Goal: Information Seeking & Learning: Learn about a topic

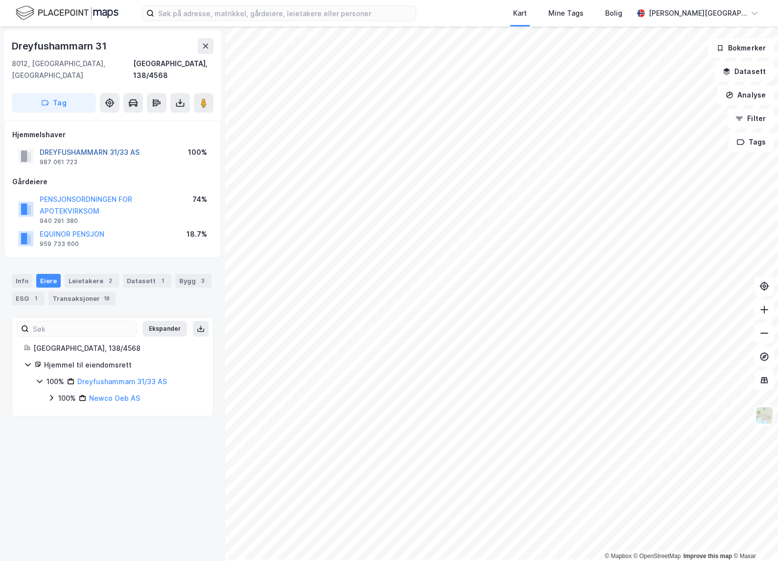
click at [0, 0] on button "DREYFUSHAMMARN 31/33 AS" at bounding box center [0, 0] width 0 height 0
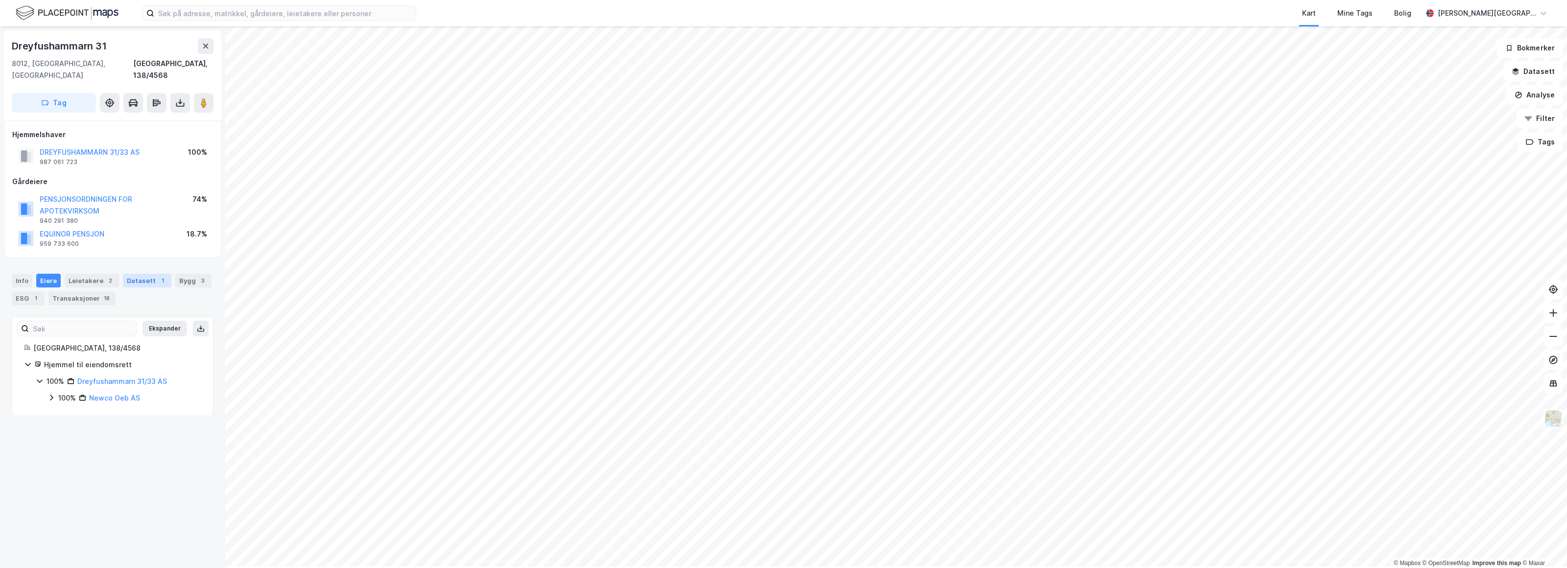
click at [155, 288] on div "Datasett 1" at bounding box center [147, 281] width 48 height 14
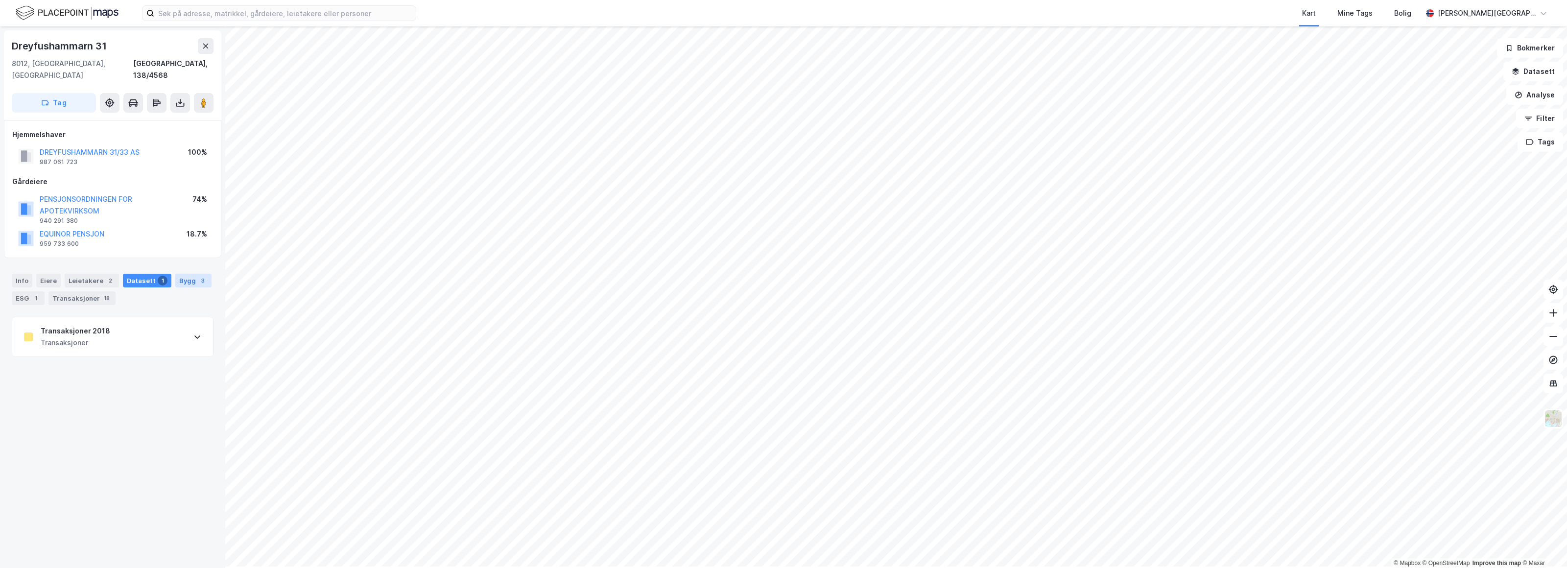
click at [192, 286] on div "Bygg 3" at bounding box center [193, 281] width 36 height 14
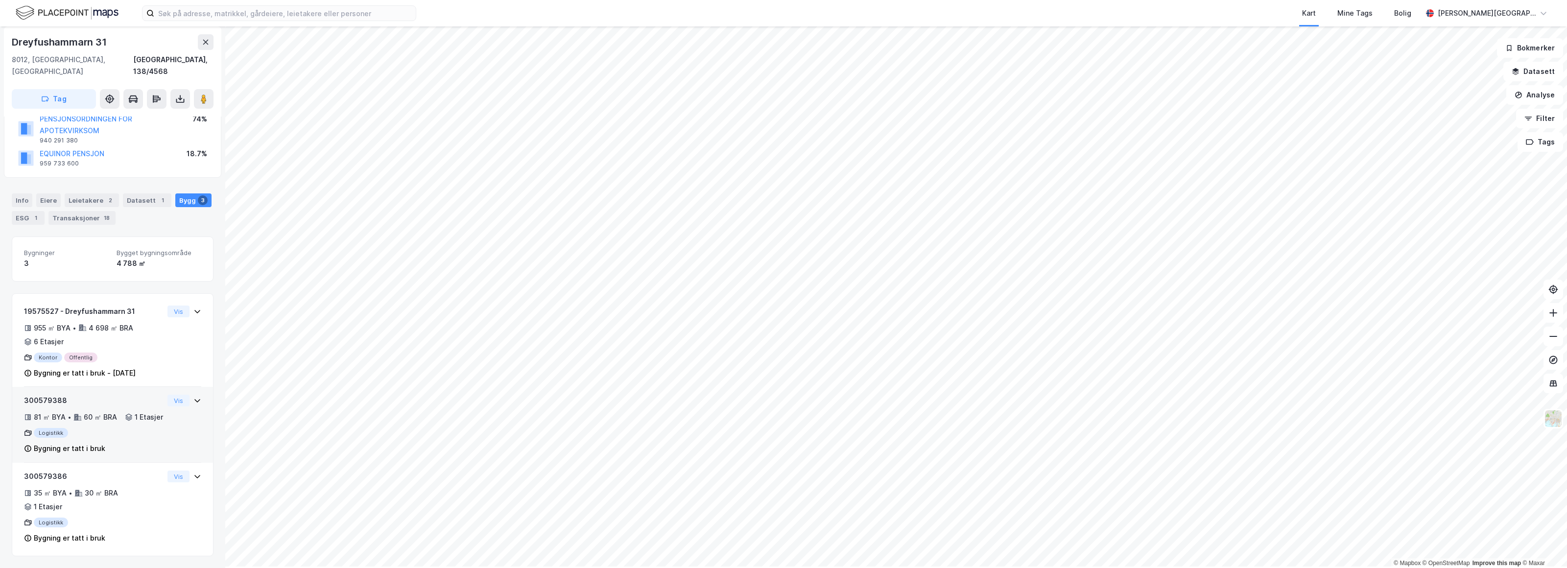
scroll to position [117, 0]
click at [49, 353] on div "Kontor Offentlig" at bounding box center [94, 358] width 140 height 10
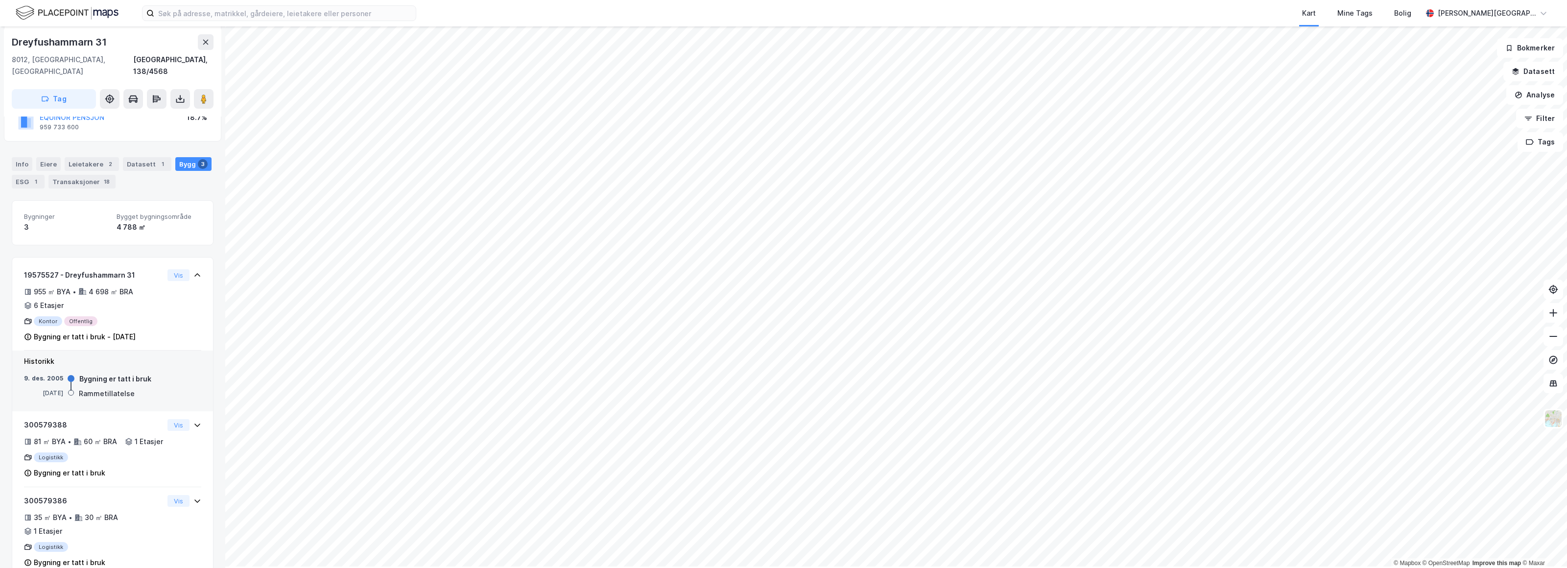
click at [105, 400] on div "Rammetillatelse" at bounding box center [107, 394] width 56 height 12
click at [52, 343] on div "Bygning er tatt i bruk - [DATE]" at bounding box center [85, 337] width 102 height 12
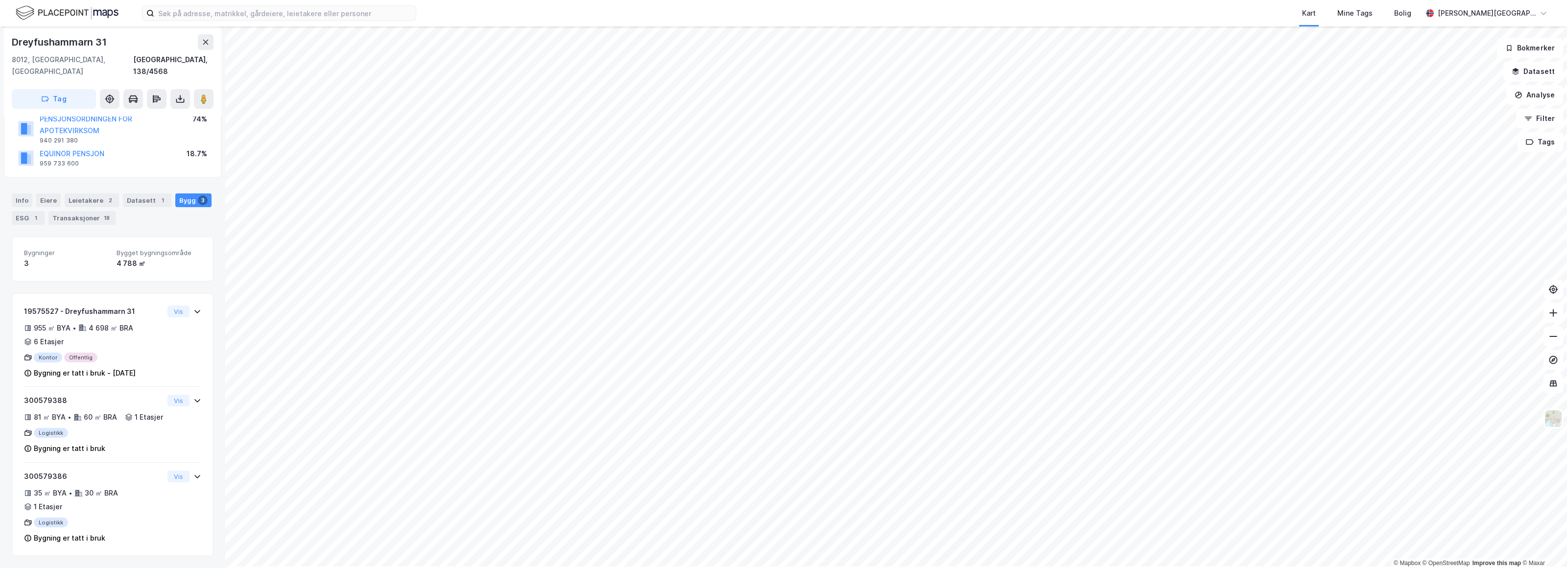
click at [22, 193] on div "Info" at bounding box center [22, 200] width 21 height 14
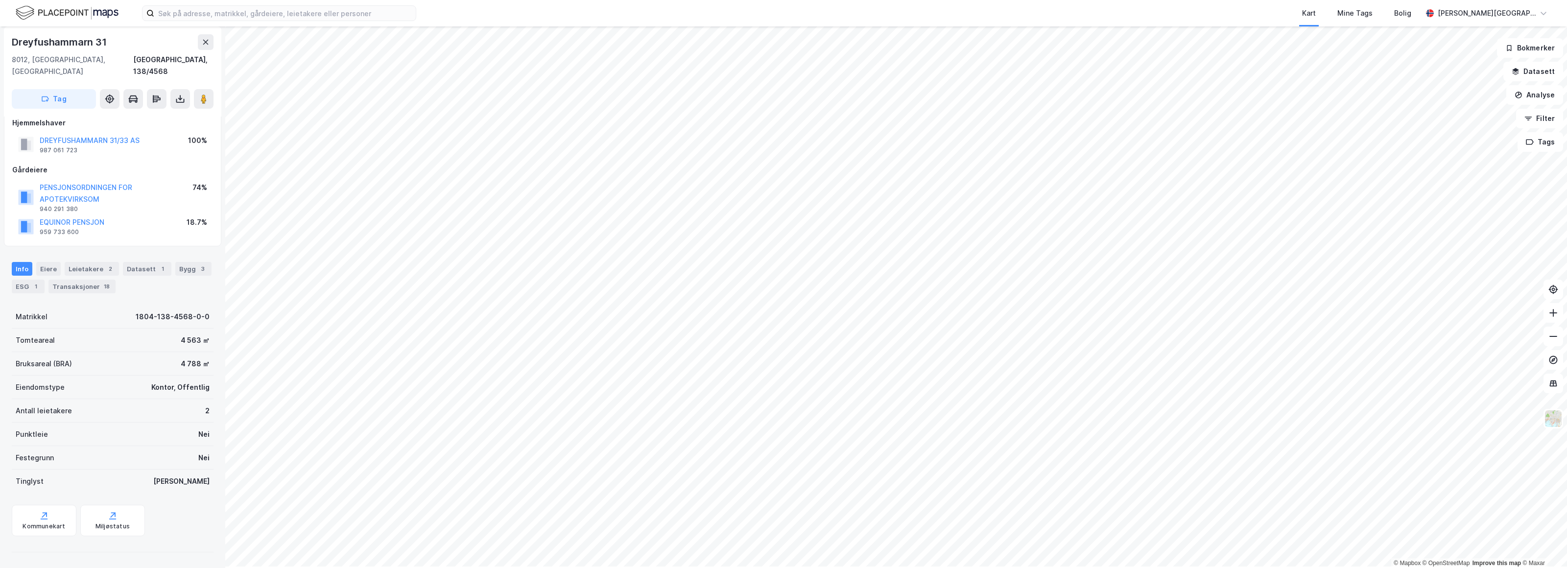
scroll to position [35, 0]
click at [51, 525] on div "Kommunekart" at bounding box center [44, 527] width 43 height 8
